Goal: Learn about a topic

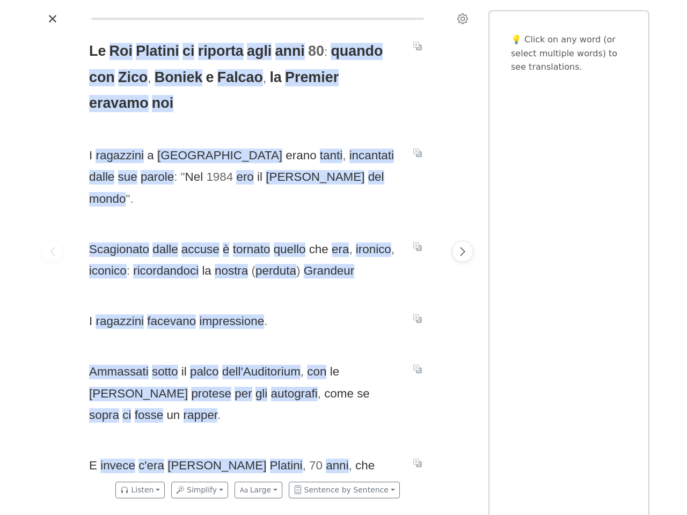
click at [463, 19] on icon "Settings" at bounding box center [462, 18] width 11 height 11
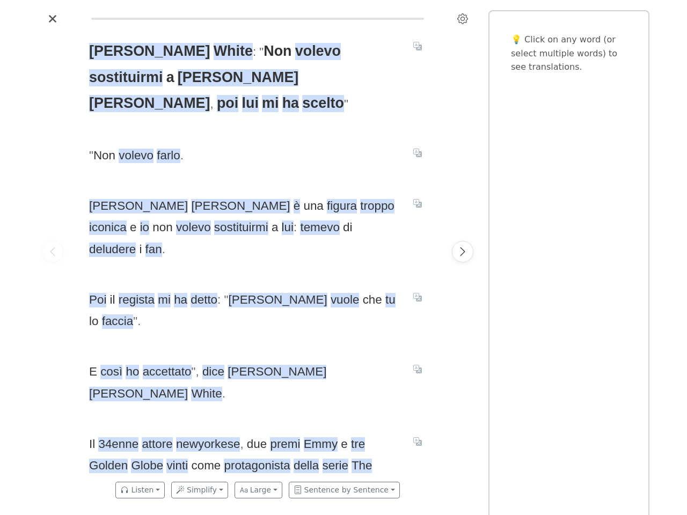
click at [463, 19] on icon "Settings" at bounding box center [462, 18] width 11 height 11
click at [214, 52] on span "White" at bounding box center [233, 51] width 39 height 17
click at [264, 52] on span "Non" at bounding box center [278, 51] width 28 height 17
